Goal: Task Accomplishment & Management: Complete application form

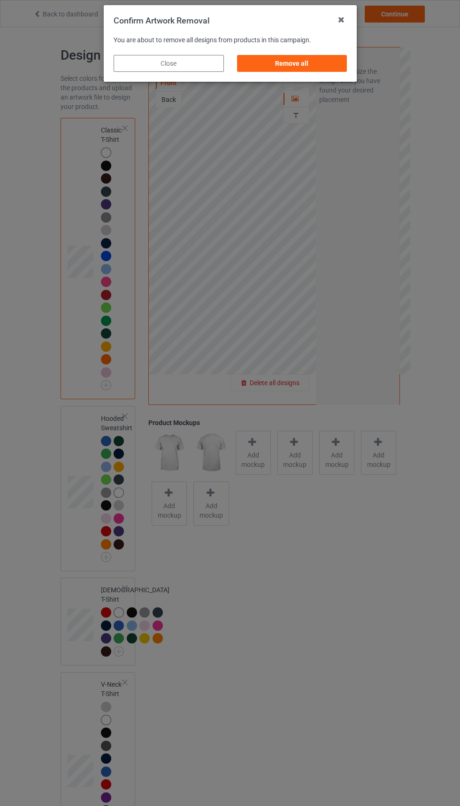
click at [307, 61] on div "Remove all" at bounding box center [292, 63] width 110 height 17
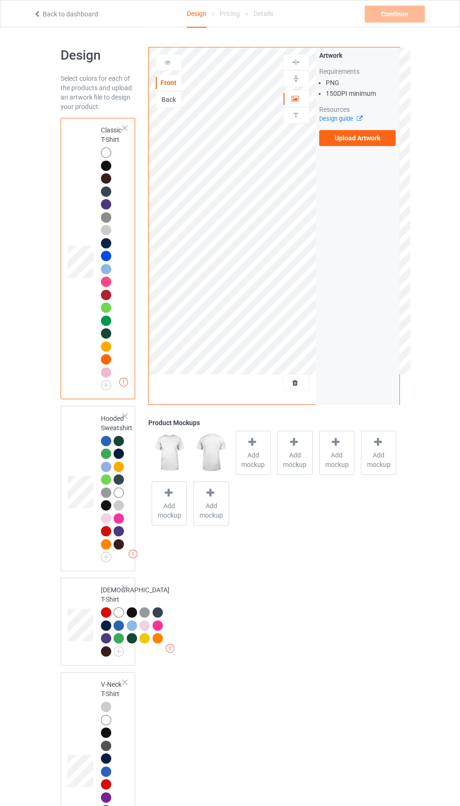
click at [350, 138] on label "Upload Artwork" at bounding box center [357, 138] width 77 height 16
click at [0, 0] on input "Upload Artwork" at bounding box center [0, 0] width 0 height 0
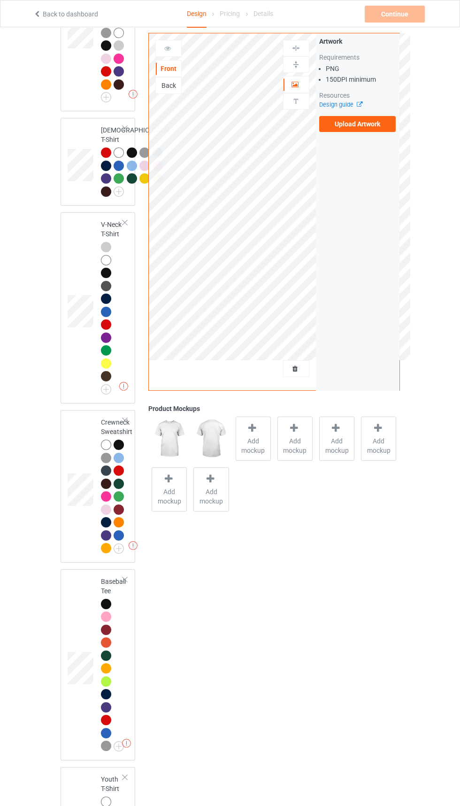
scroll to position [466, 0]
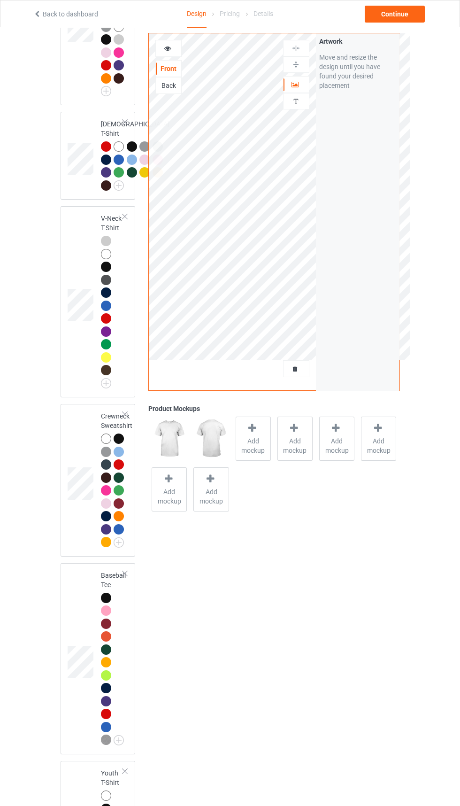
scroll to position [402, 0]
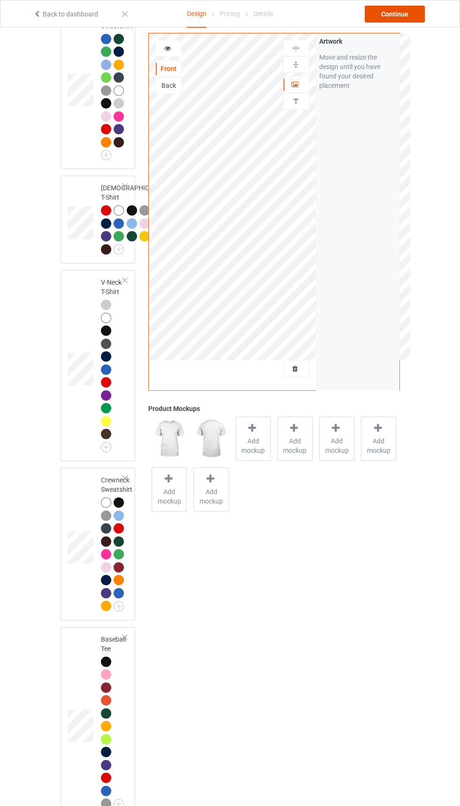
click at [388, 7] on div "Continue" at bounding box center [395, 14] width 60 height 17
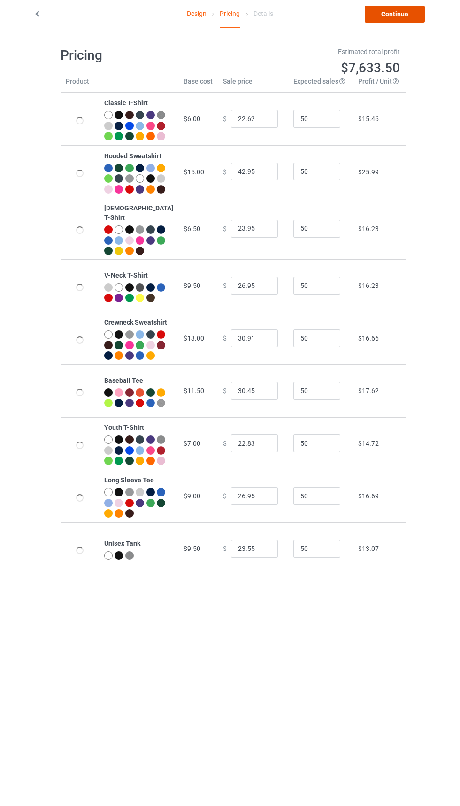
click at [391, 7] on link "Continue" at bounding box center [395, 14] width 60 height 17
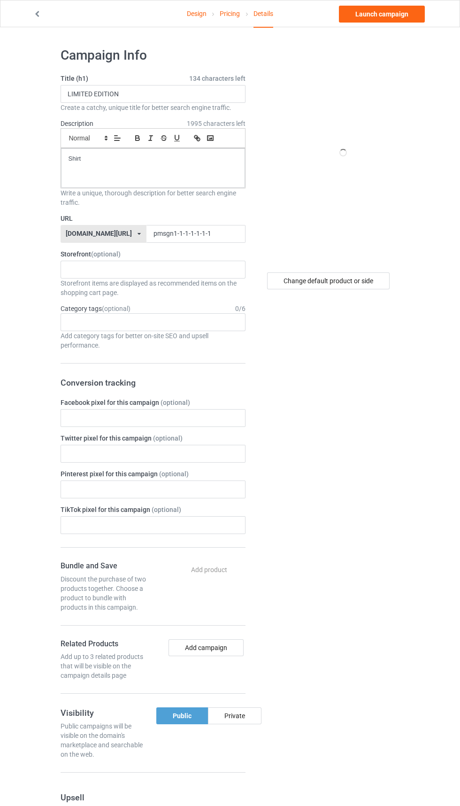
click at [214, 217] on label "URL" at bounding box center [153, 218] width 185 height 9
click at [189, 220] on label "URL" at bounding box center [153, 218] width 185 height 9
click at [203, 218] on label "URL" at bounding box center [153, 218] width 185 height 9
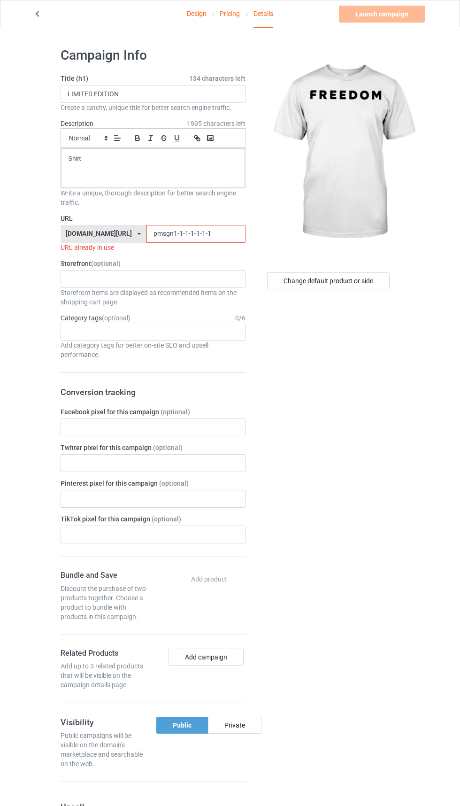
click at [208, 231] on input "pmsgn1-1-1-1-1-1-1" at bounding box center [196, 234] width 99 height 18
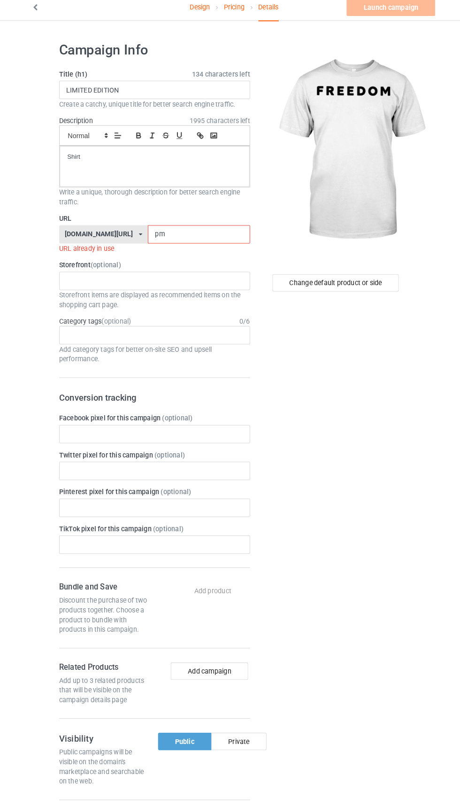
type input "p"
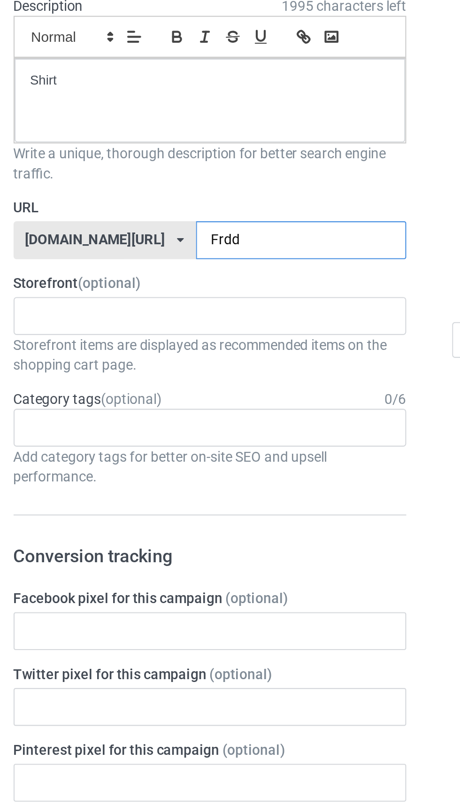
type input "Frddd"
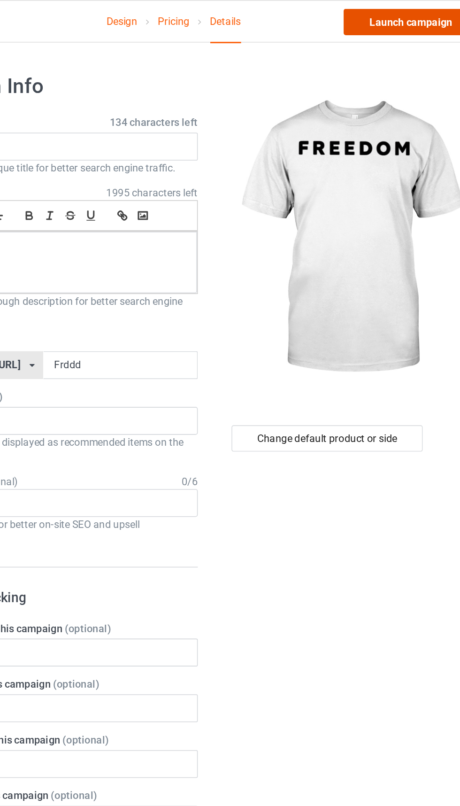
click at [401, 14] on link "Launch campaign" at bounding box center [382, 14] width 86 height 17
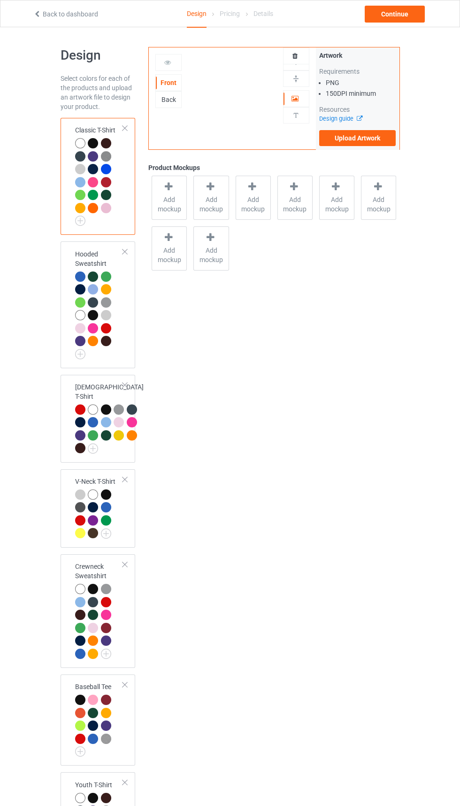
click at [141, 23] on div "Back to dashboard Design Pricing Details Continue" at bounding box center [230, 13] width 407 height 26
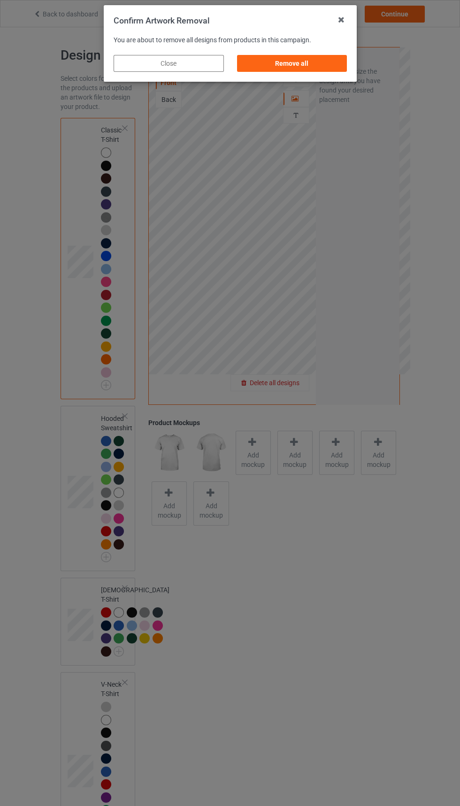
click at [296, 63] on div "Remove all" at bounding box center [292, 63] width 110 height 17
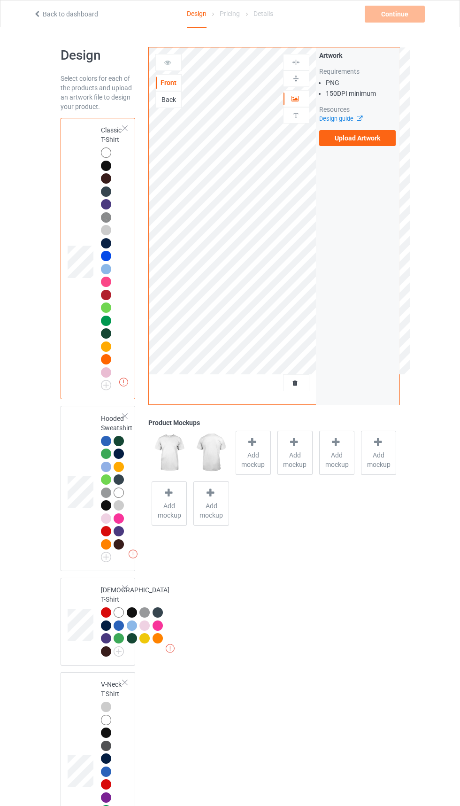
click at [177, 91] on div "Front" at bounding box center [168, 82] width 26 height 17
click at [159, 101] on div "Back" at bounding box center [168, 99] width 25 height 9
click at [156, 80] on div "Front" at bounding box center [168, 82] width 25 height 9
click at [384, 143] on label "Upload Artwork" at bounding box center [357, 138] width 77 height 16
click at [0, 0] on input "Upload Artwork" at bounding box center [0, 0] width 0 height 0
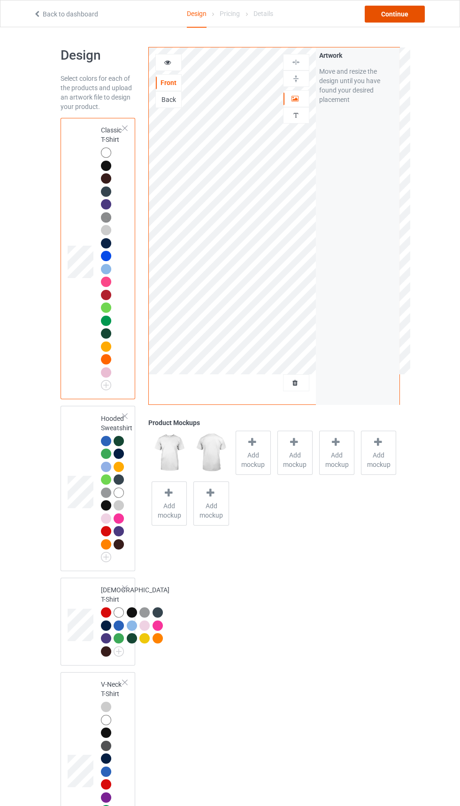
click at [420, 19] on div "Continue" at bounding box center [395, 14] width 60 height 17
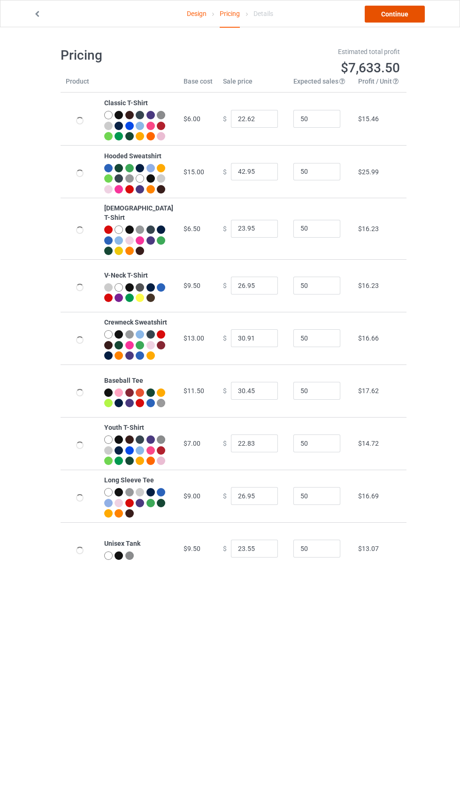
click at [396, 14] on link "Continue" at bounding box center [395, 14] width 60 height 17
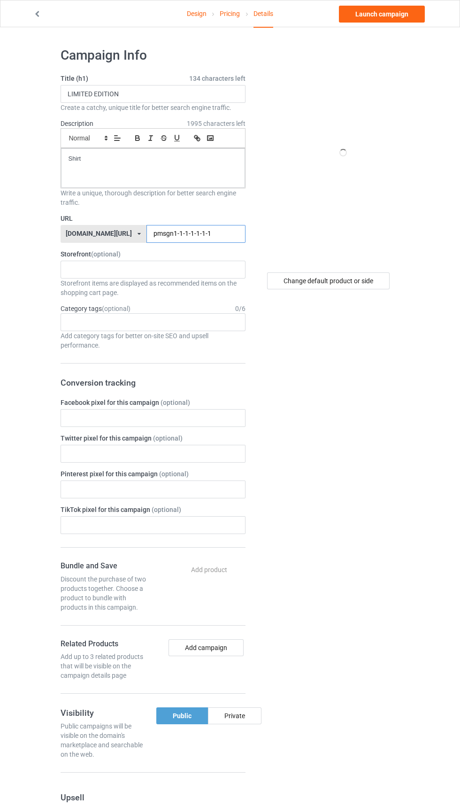
click at [209, 236] on input "pmsgn1-1-1-1-1-1-1" at bounding box center [196, 234] width 99 height 18
click at [201, 231] on input "pmsgn1-1-1-1-1-1-1" at bounding box center [196, 234] width 99 height 18
click at [197, 231] on input "pmsgn1-1-1-1-1-1-1" at bounding box center [196, 234] width 99 height 18
type input "p"
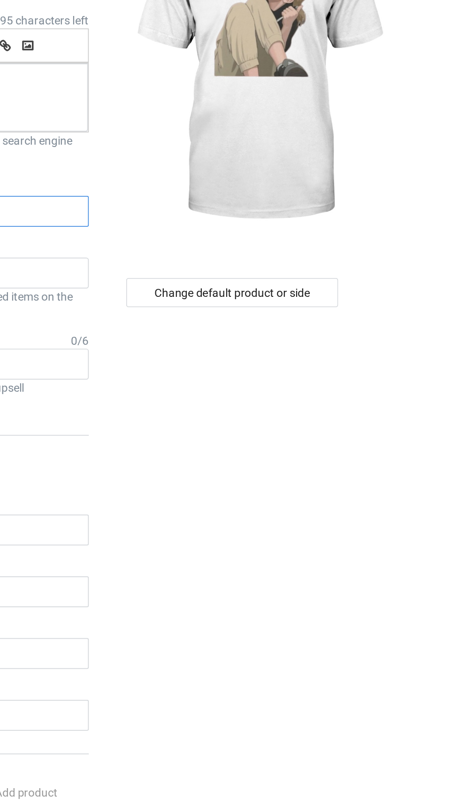
type input "Gppp1"
click at [373, 283] on div "Change default product or side" at bounding box center [328, 280] width 123 height 17
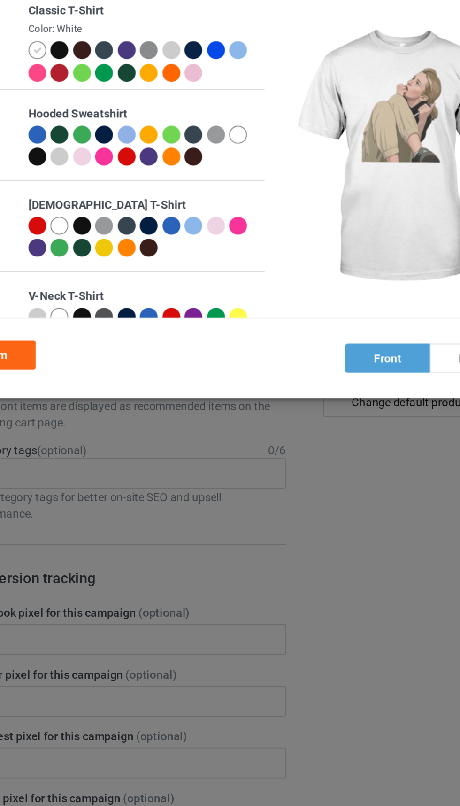
click at [118, 75] on div at bounding box center [114, 77] width 10 height 10
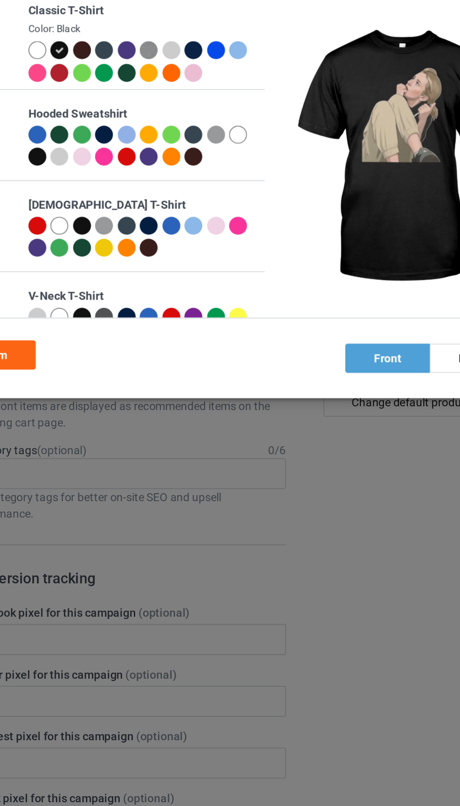
click at [83, 254] on div "Confirm" at bounding box center [72, 253] width 57 height 17
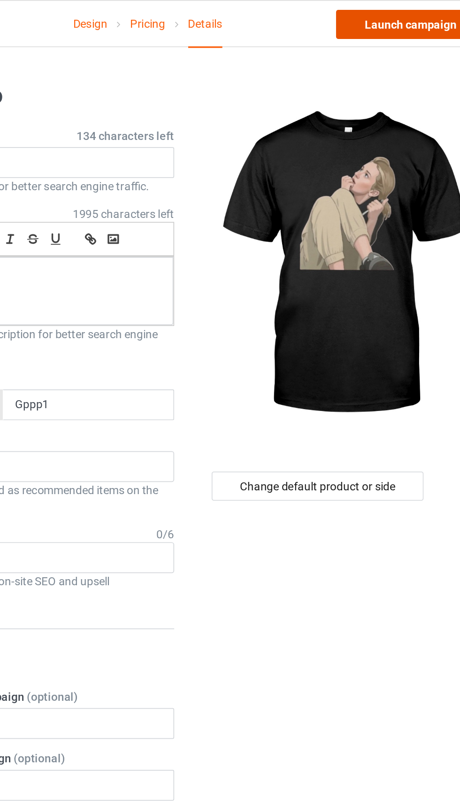
click at [400, 14] on link "Launch campaign" at bounding box center [382, 14] width 86 height 17
